Goal: Transaction & Acquisition: Obtain resource

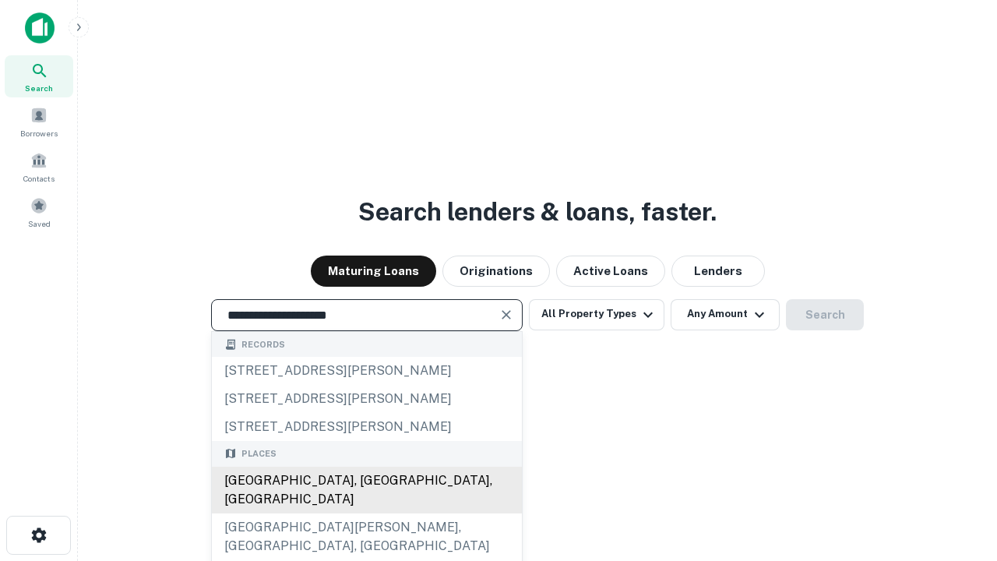
click at [366, 513] on div "[GEOGRAPHIC_DATA], [GEOGRAPHIC_DATA], [GEOGRAPHIC_DATA]" at bounding box center [367, 490] width 310 height 47
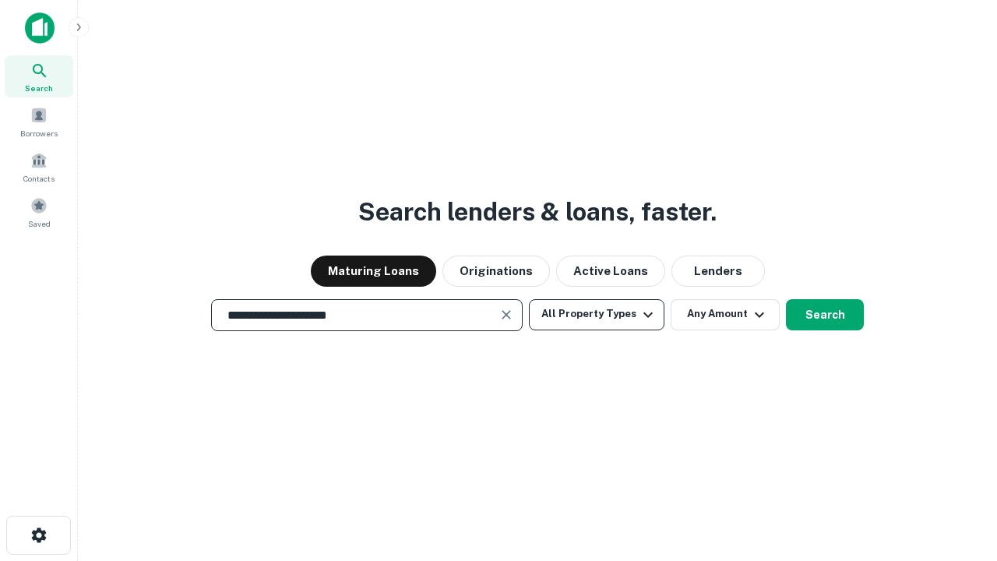
type input "**********"
click at [597, 314] on button "All Property Types" at bounding box center [597, 314] width 136 height 31
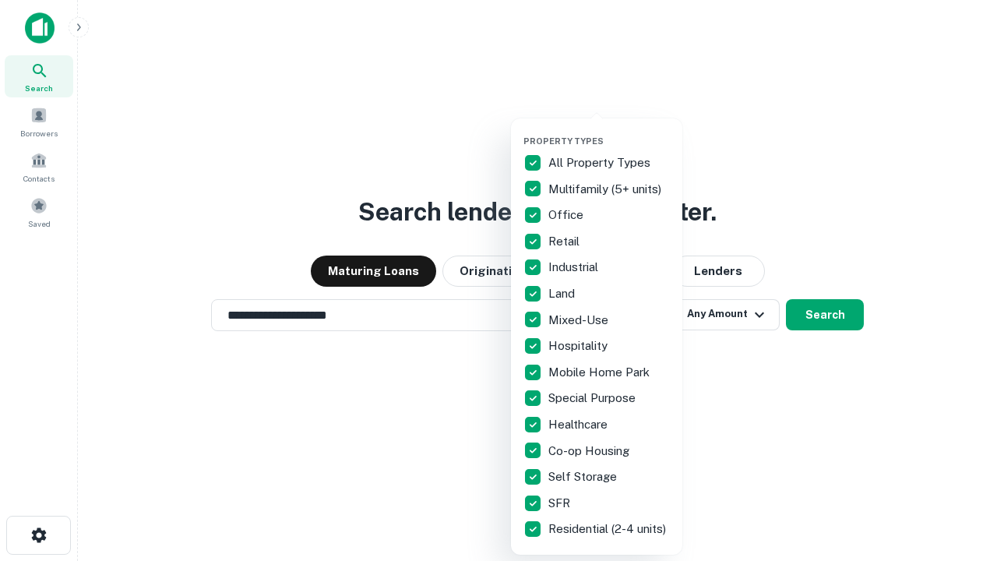
click at [609, 131] on button "button" at bounding box center [609, 131] width 171 height 1
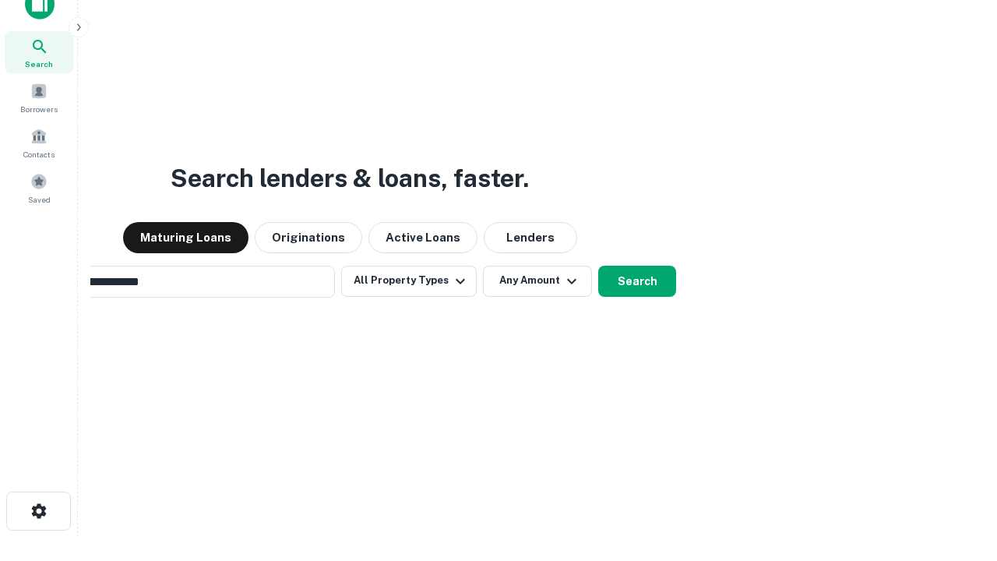
scroll to position [25, 0]
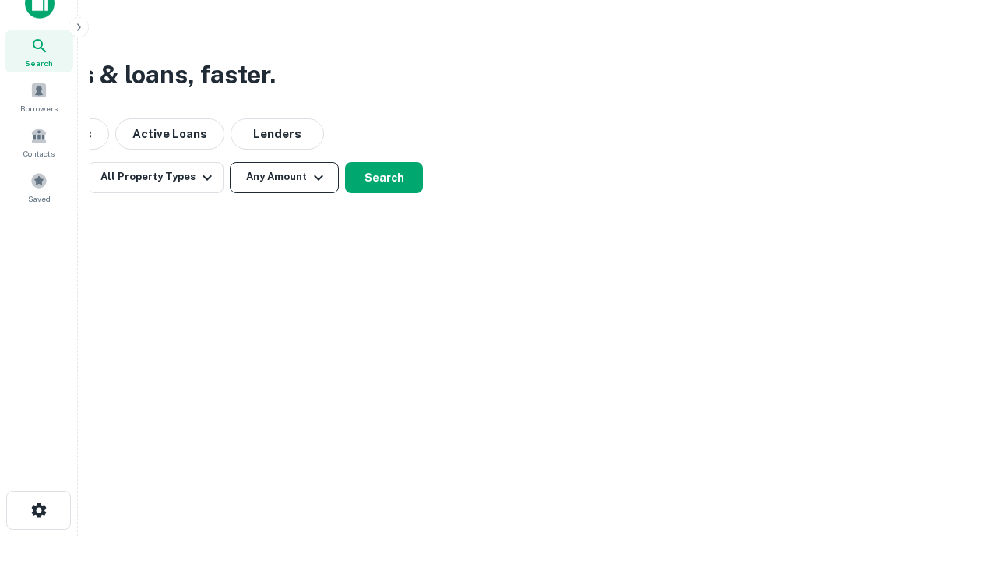
click at [284, 177] on button "Any Amount" at bounding box center [284, 177] width 109 height 31
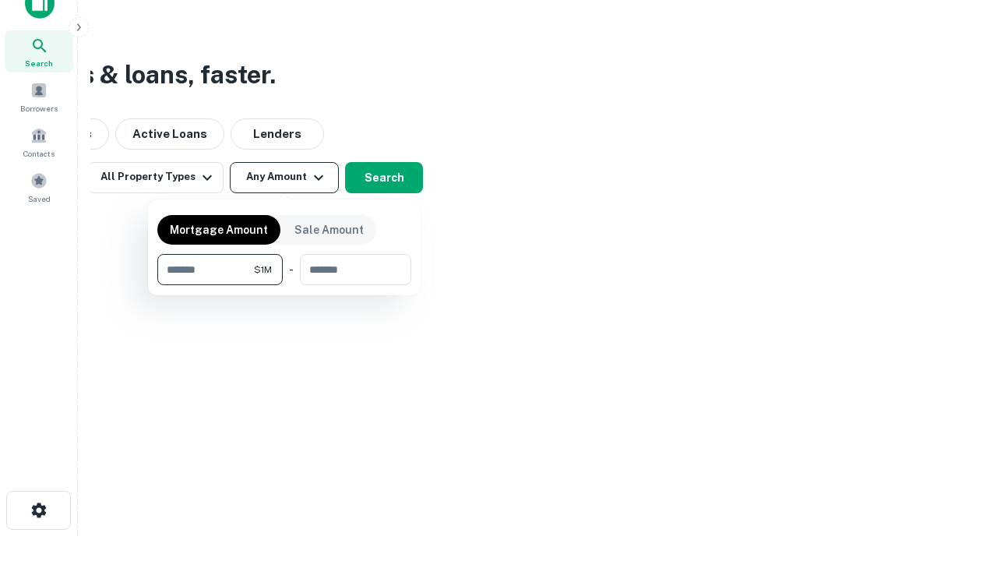
type input "*******"
click at [284, 285] on button "button" at bounding box center [284, 285] width 254 height 1
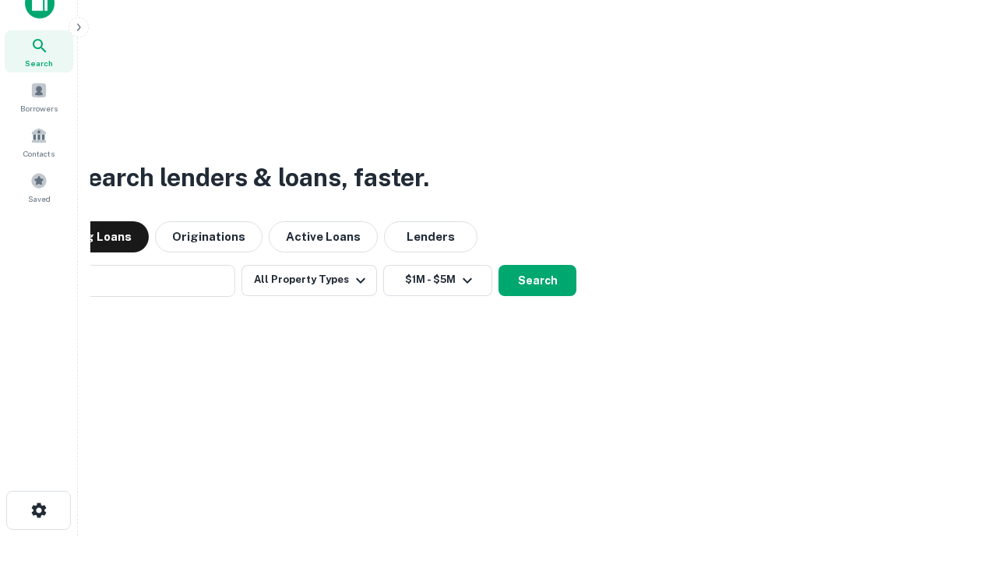
scroll to position [24, 0]
click at [499, 266] on button "Search" at bounding box center [538, 281] width 78 height 31
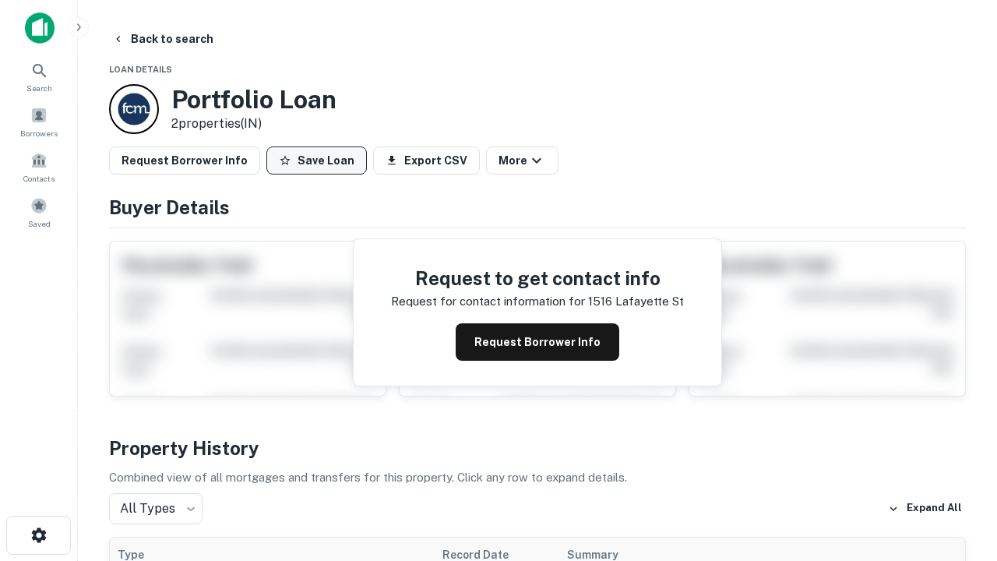
click at [316, 160] on button "Save Loan" at bounding box center [316, 160] width 100 height 28
